Goal: Obtain resource: Obtain resource

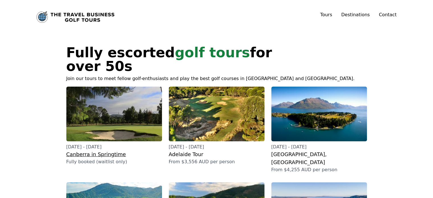
scroll to position [28, 0]
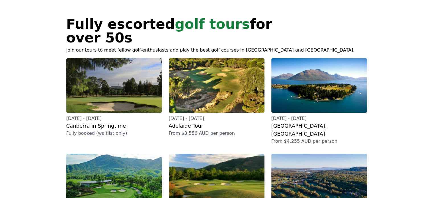
click at [102, 122] on h2 "Canberra in Springtime" at bounding box center [114, 126] width 96 height 8
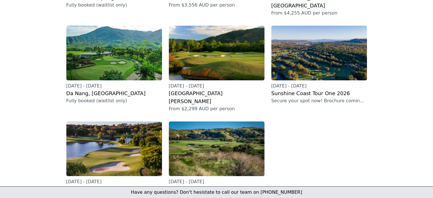
scroll to position [199, 0]
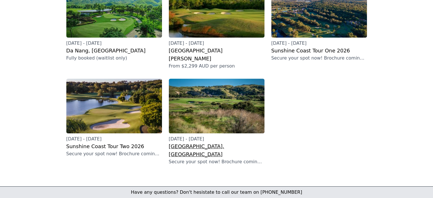
click at [184, 142] on h2 "[GEOGRAPHIC_DATA], [GEOGRAPHIC_DATA]" at bounding box center [217, 150] width 96 height 16
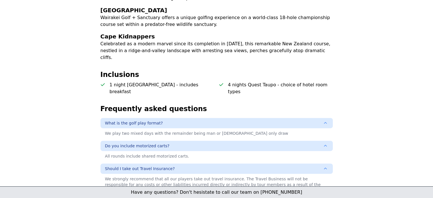
scroll to position [256, 0]
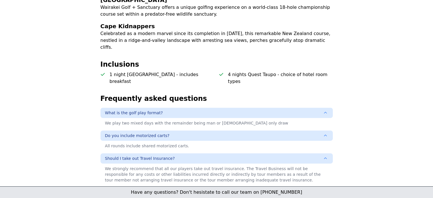
click at [299, 71] on p "4 nights Quest Taupo - choice of hotel room types" at bounding box center [280, 78] width 105 height 14
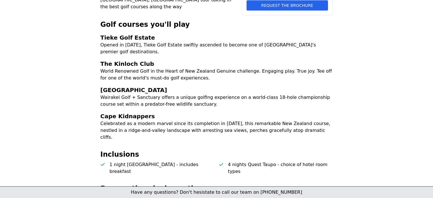
scroll to position [199, 0]
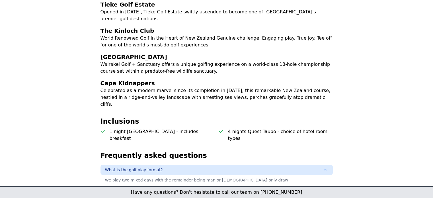
click at [301, 128] on p "4 nights Quest Taupo - choice of hotel room types" at bounding box center [280, 135] width 105 height 14
click at [199, 128] on p "1 night [GEOGRAPHIC_DATA] - includes breakfast" at bounding box center [162, 135] width 105 height 14
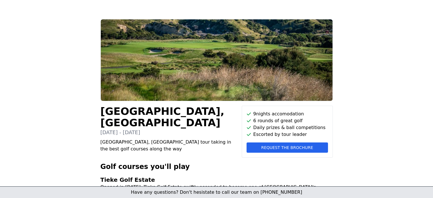
scroll to position [0, 0]
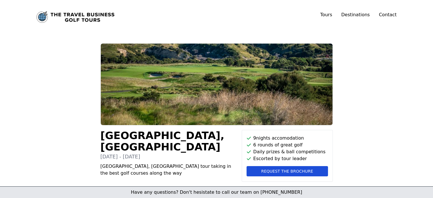
click at [287, 171] on span "Request the brochure" at bounding box center [287, 171] width 52 height 6
